Goal: Download file/media

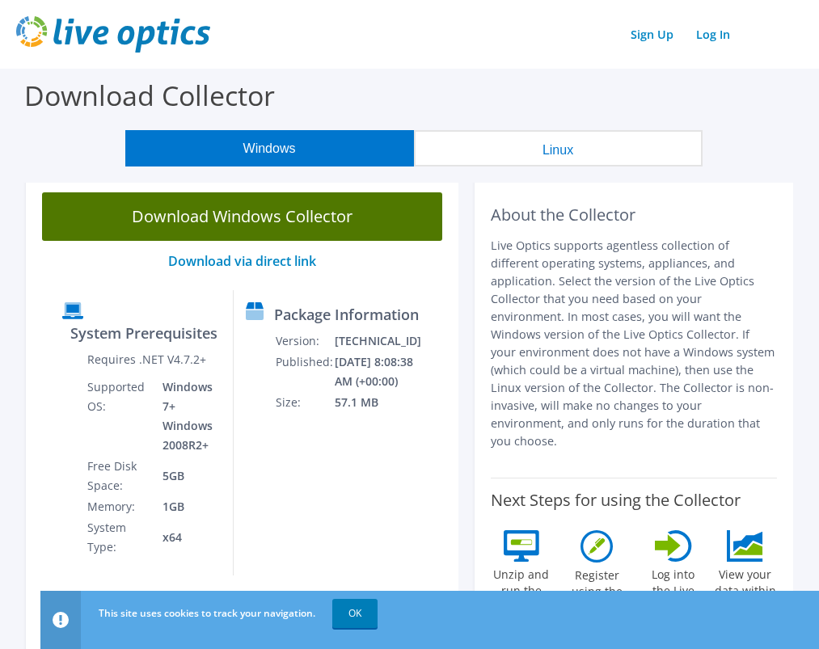
click at [315, 227] on link "Download Windows Collector" at bounding box center [242, 216] width 400 height 48
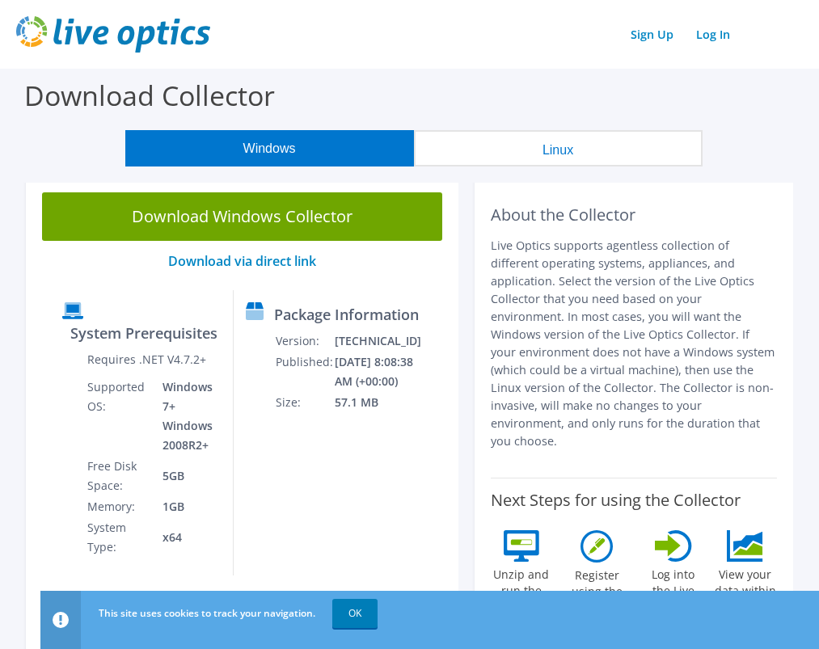
click at [566, 148] on button "Linux" at bounding box center [558, 148] width 288 height 36
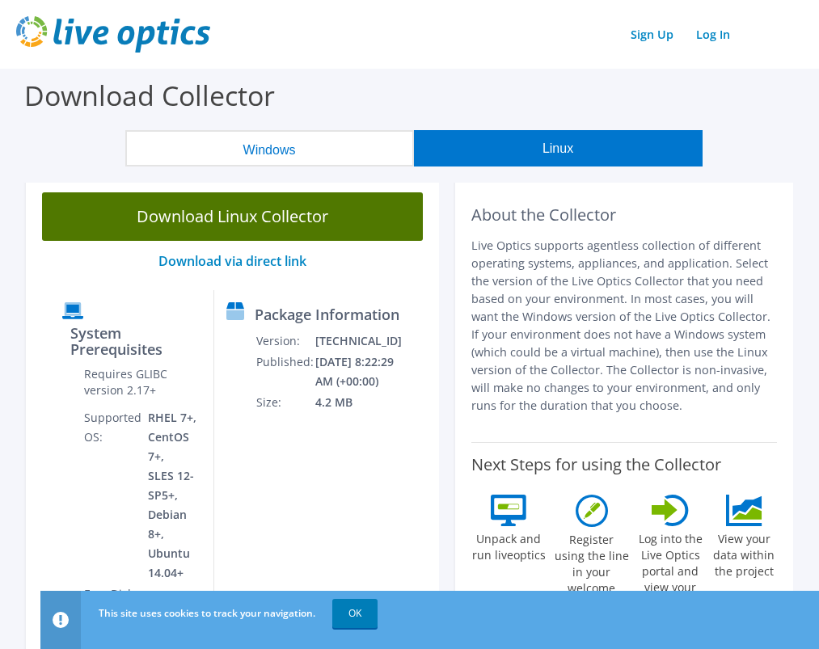
click at [318, 226] on link "Download Linux Collector" at bounding box center [232, 216] width 381 height 48
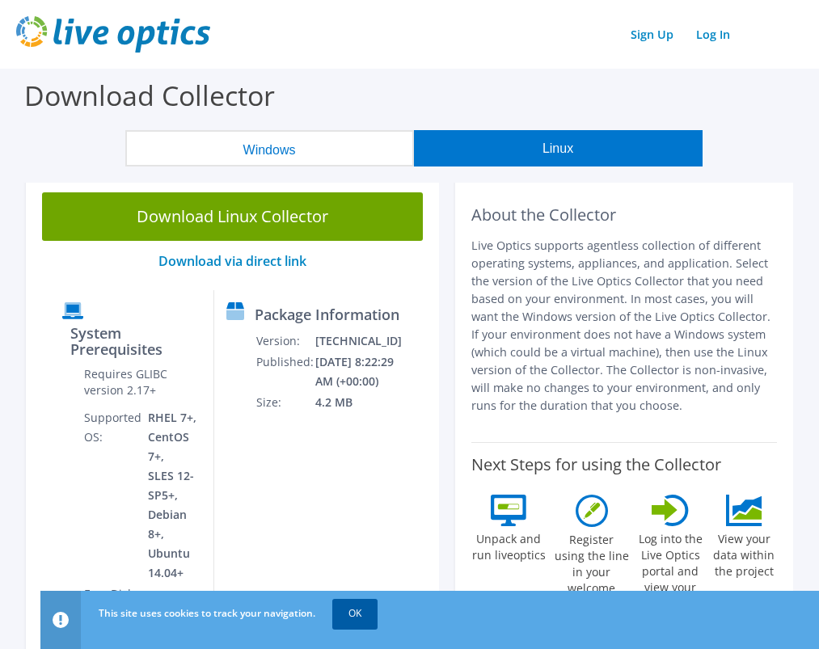
click at [364, 624] on link "OK" at bounding box center [354, 613] width 45 height 29
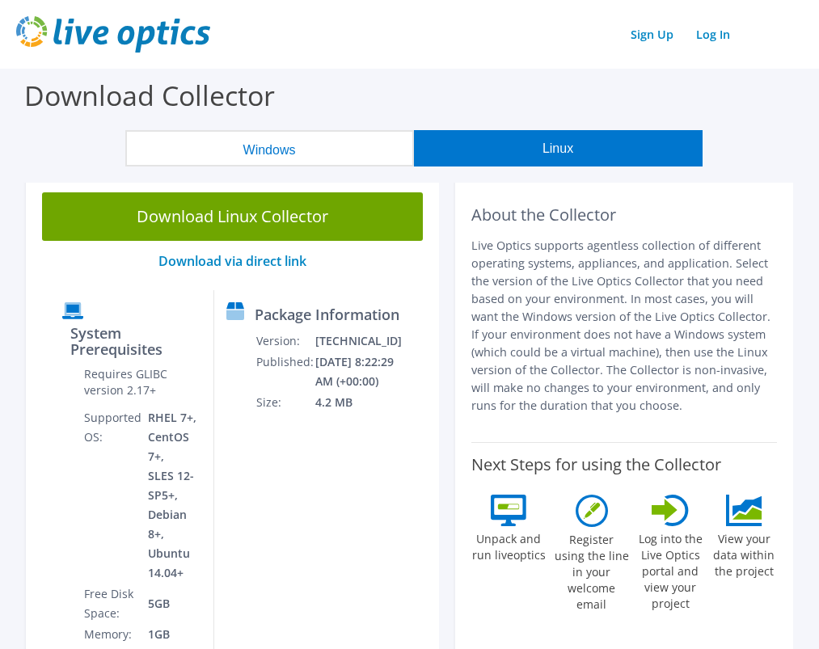
click at [270, 154] on button "Windows" at bounding box center [269, 148] width 288 height 36
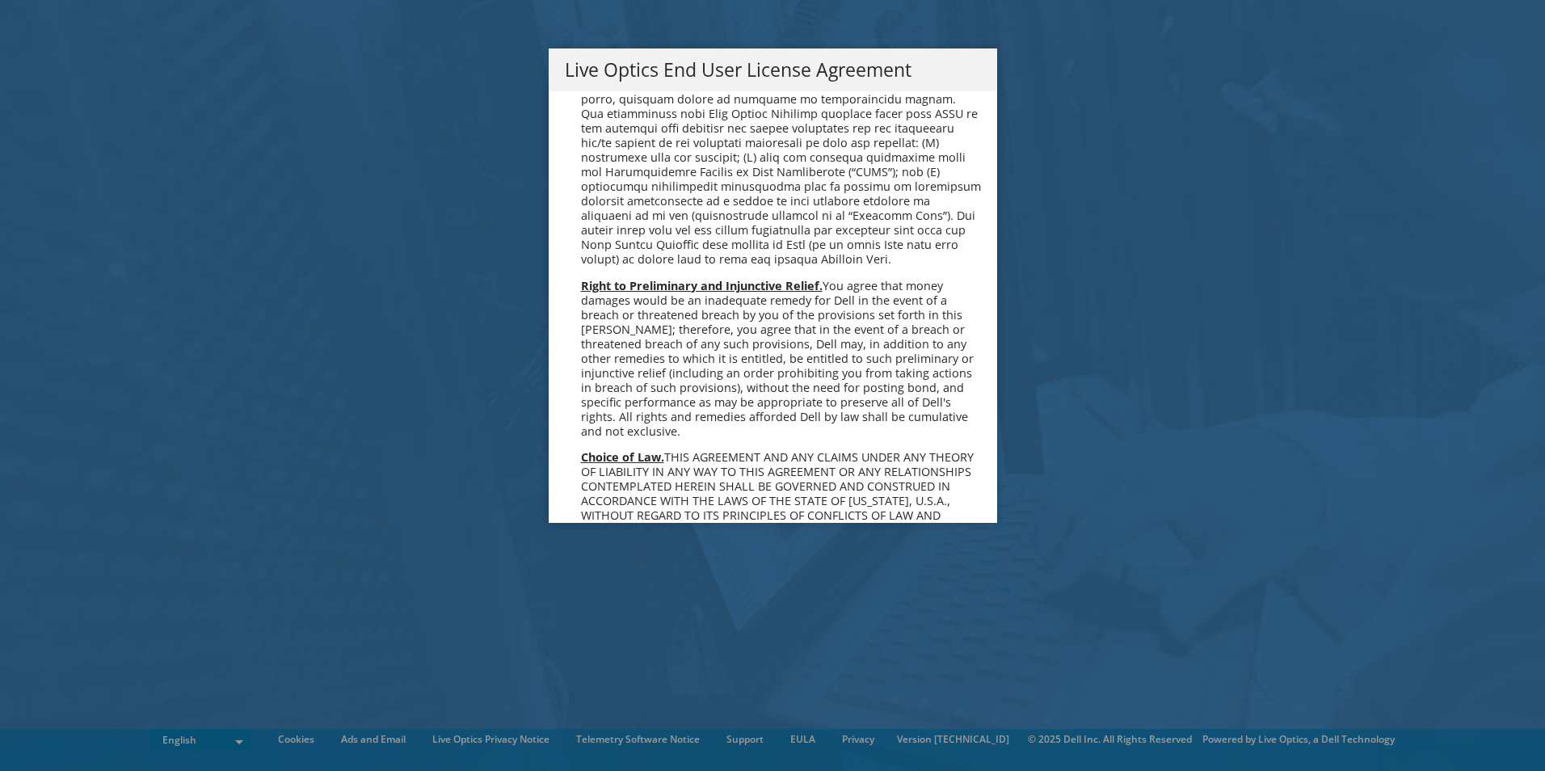
scroll to position [6111, 0]
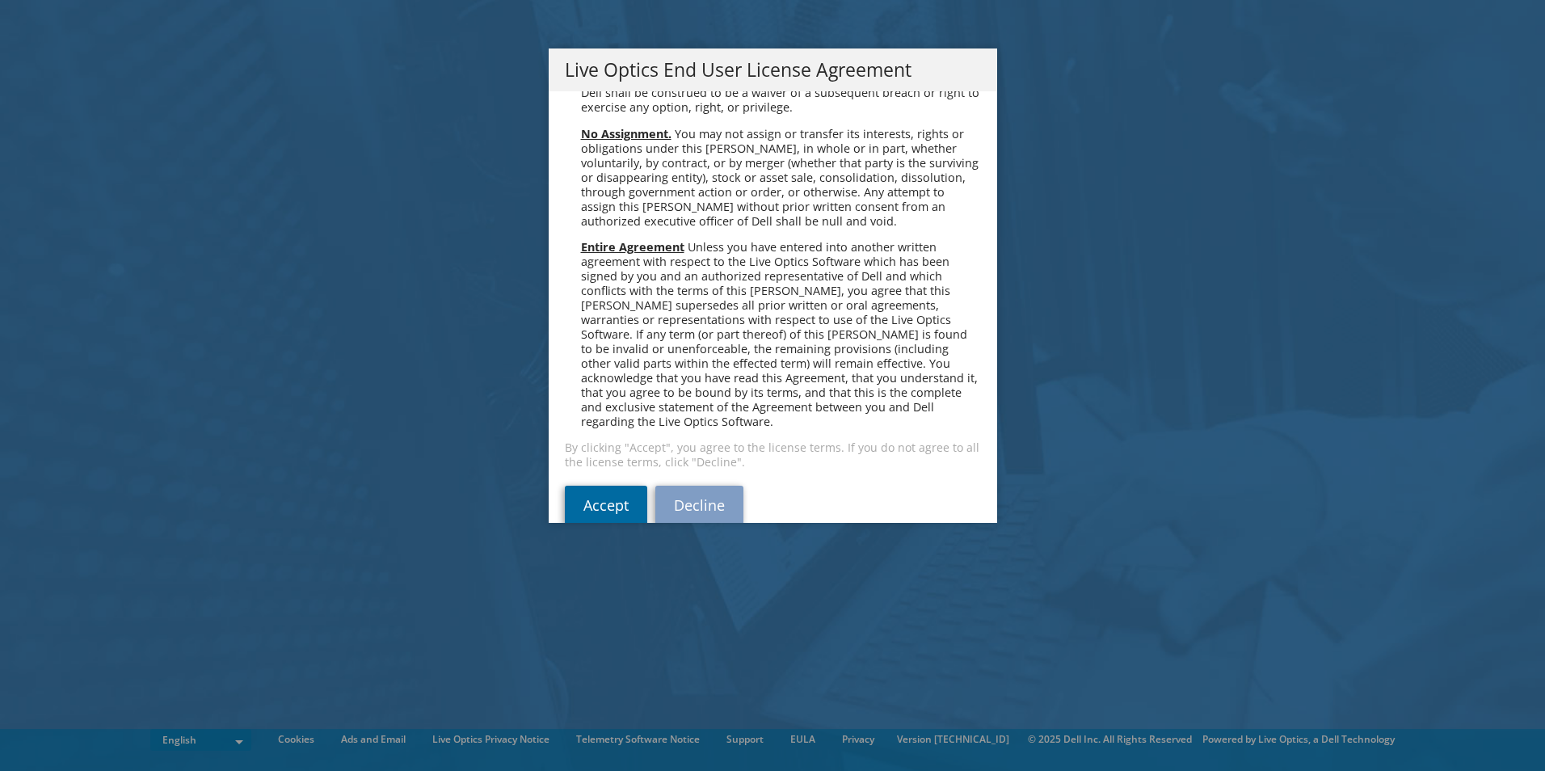
click at [603, 486] on link "Accept" at bounding box center [606, 505] width 82 height 39
